Goal: Check status: Check status

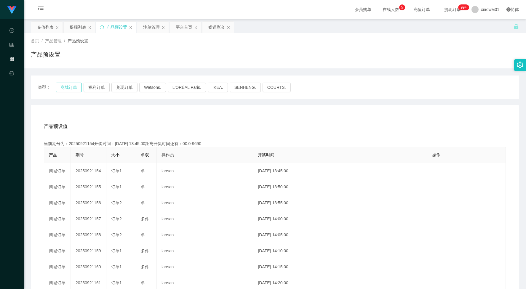
click at [72, 90] on button "商城订单" at bounding box center [69, 87] width 26 height 9
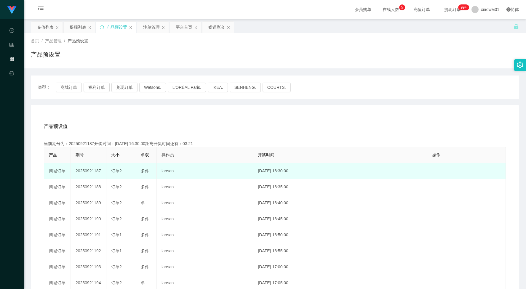
click at [82, 170] on td "20250921187" at bounding box center [89, 171] width 36 height 16
click at [73, 172] on td "20250921187" at bounding box center [89, 171] width 36 height 16
click at [72, 172] on td "20250921187" at bounding box center [89, 171] width 36 height 16
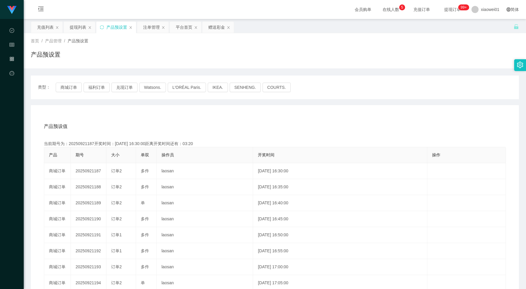
copy td "20250921187"
click at [153, 26] on div "注单管理" at bounding box center [151, 27] width 17 height 11
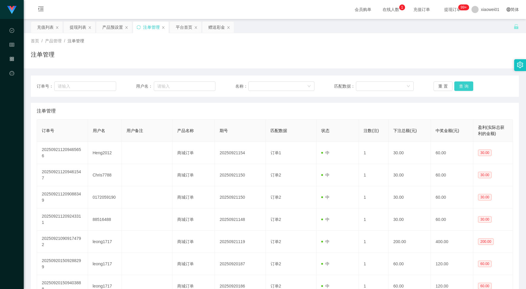
click at [461, 84] on button "查 询" at bounding box center [463, 86] width 19 height 9
click at [463, 87] on button "查 询" at bounding box center [463, 86] width 19 height 9
click at [112, 27] on div "产品预设置" at bounding box center [112, 27] width 21 height 11
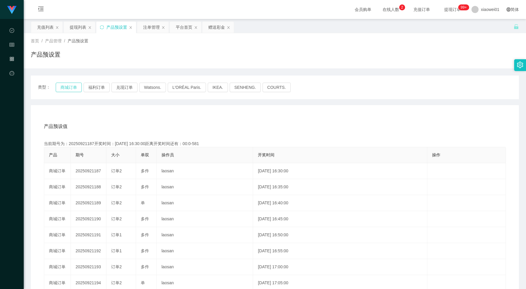
click at [66, 88] on button "商城订单" at bounding box center [69, 87] width 26 height 9
click at [68, 82] on div "类型： 商城订单 福利订单 兑现订单 Watsons. L'ORÉAL Paris. IKEA. [GEOGRAPHIC_DATA]. COURTS." at bounding box center [275, 88] width 488 height 24
click at [91, 86] on button "福利订单" at bounding box center [97, 87] width 26 height 9
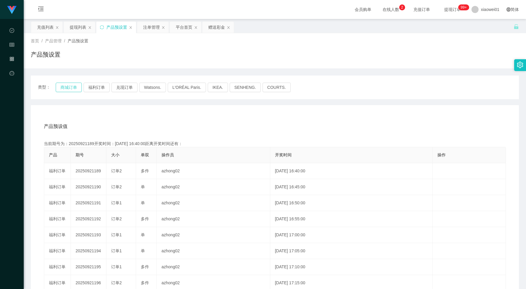
click at [77, 88] on button "商城订单" at bounding box center [69, 87] width 26 height 9
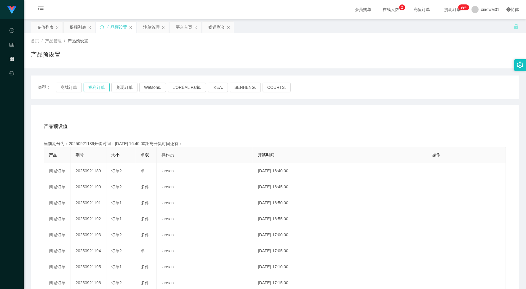
click at [100, 87] on button "福利订单" at bounding box center [97, 87] width 26 height 9
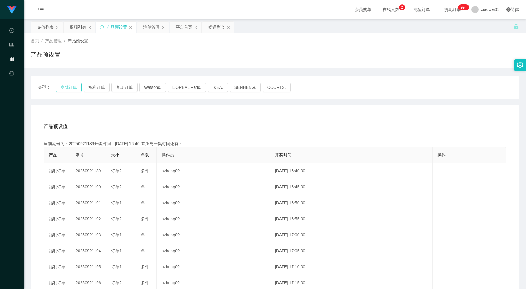
click at [67, 85] on button "商城订单" at bounding box center [69, 87] width 26 height 9
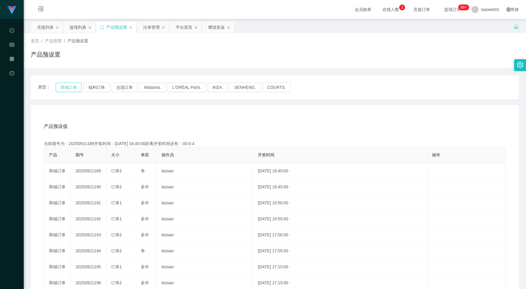
click at [67, 85] on button "商城订单" at bounding box center [69, 87] width 26 height 9
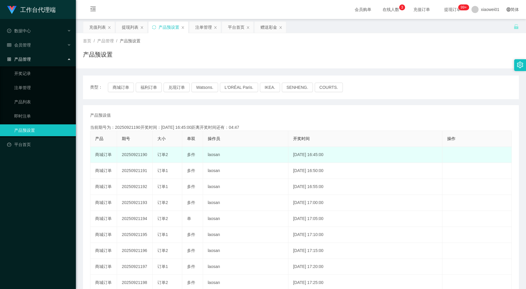
click at [139, 157] on td "20250921190" at bounding box center [135, 155] width 36 height 16
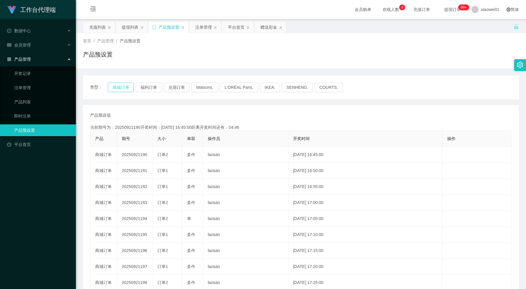
click at [122, 87] on button "商城订单" at bounding box center [121, 87] width 26 height 9
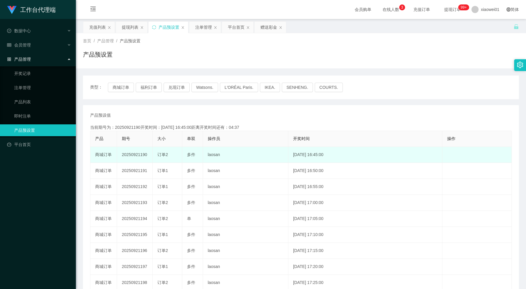
click at [127, 153] on td "20250921190" at bounding box center [135, 155] width 36 height 16
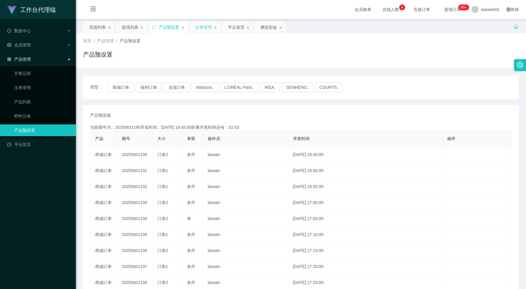
click at [212, 24] on div "注单管理" at bounding box center [203, 27] width 17 height 11
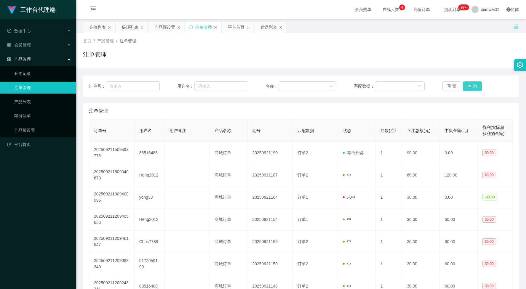
click at [473, 82] on button "查 询" at bounding box center [472, 86] width 19 height 9
click at [468, 84] on button "查 询" at bounding box center [472, 86] width 19 height 9
click at [168, 29] on div "产品预设置" at bounding box center [164, 27] width 21 height 11
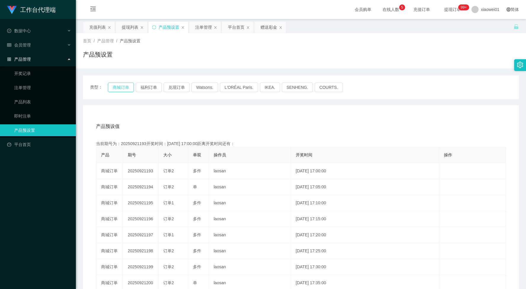
click at [117, 88] on button "商城订单" at bounding box center [121, 87] width 26 height 9
click at [147, 88] on button "福利订单" at bounding box center [149, 87] width 26 height 9
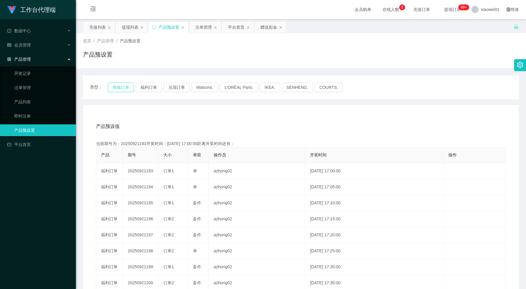
click at [121, 87] on button "商城订单" at bounding box center [121, 87] width 26 height 9
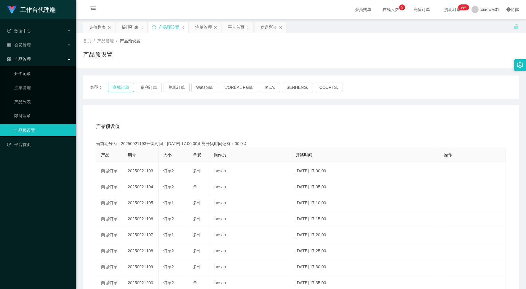
click at [121, 87] on button "商城订单" at bounding box center [121, 87] width 26 height 9
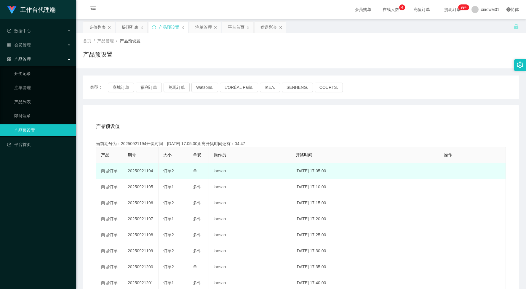
click at [144, 168] on td "20250921194" at bounding box center [141, 171] width 36 height 16
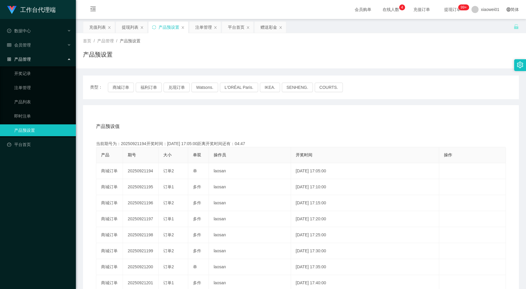
copy td "20250921194"
click at [208, 24] on div "注单管理" at bounding box center [203, 27] width 17 height 11
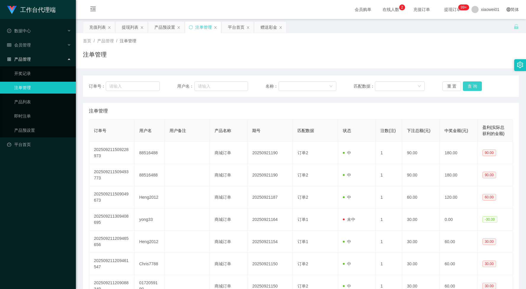
click at [468, 85] on button "查 询" at bounding box center [472, 86] width 19 height 9
click at [160, 28] on div "产品预设置" at bounding box center [164, 27] width 21 height 11
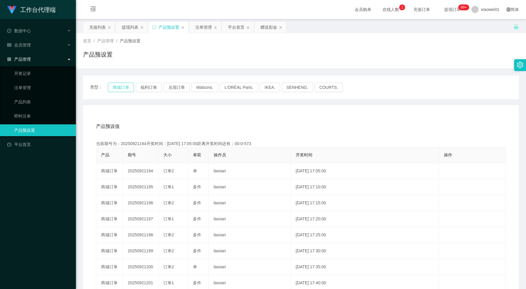
click at [125, 88] on button "商城订单" at bounding box center [121, 87] width 26 height 9
click at [153, 90] on button "福利订单" at bounding box center [149, 87] width 26 height 9
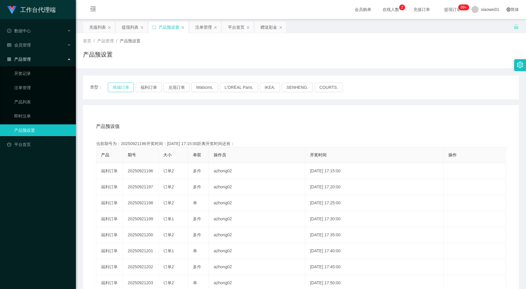
click at [119, 87] on button "商城订单" at bounding box center [121, 87] width 26 height 9
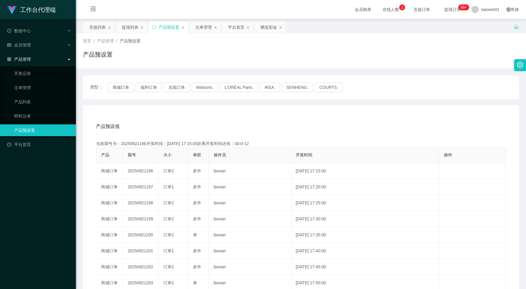
click at [196, 111] on div "产品预设值 添加期号 当前期号为：20250921196开奖时间：2025-09-21 17:15:00距离开奖时间还有：00:0-12 产品 期号 大小 单…" at bounding box center [301, 227] width 436 height 244
click at [117, 88] on button "商城订单" at bounding box center [121, 87] width 26 height 9
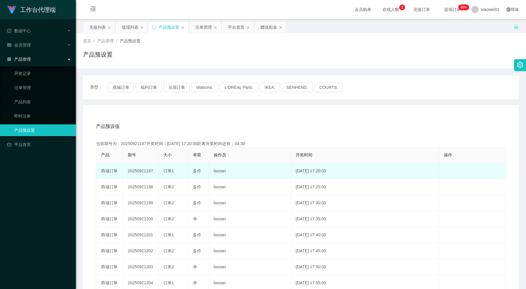
click at [140, 168] on td "20250921197" at bounding box center [141, 171] width 36 height 16
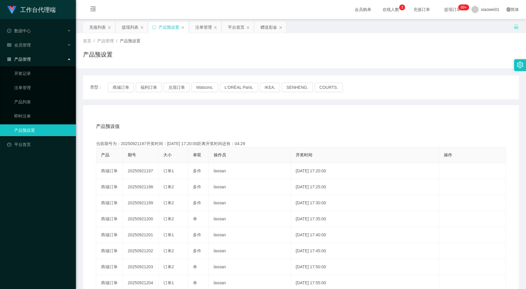
copy td "20250921197"
click at [205, 30] on div "注单管理" at bounding box center [203, 27] width 17 height 11
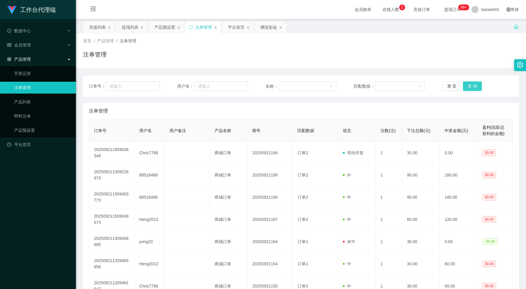
click at [474, 90] on button "查 询" at bounding box center [472, 86] width 19 height 9
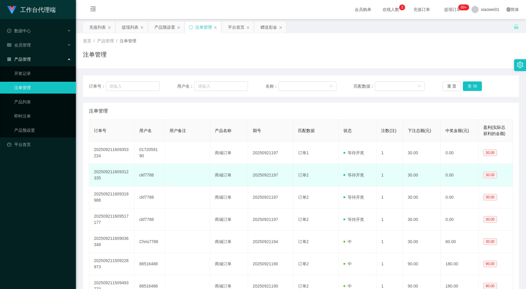
click at [167, 181] on td at bounding box center [187, 175] width 45 height 22
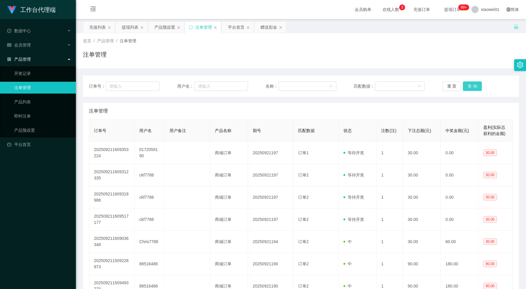
click at [476, 82] on button "查 询" at bounding box center [472, 86] width 19 height 9
